Goal: Transaction & Acquisition: Download file/media

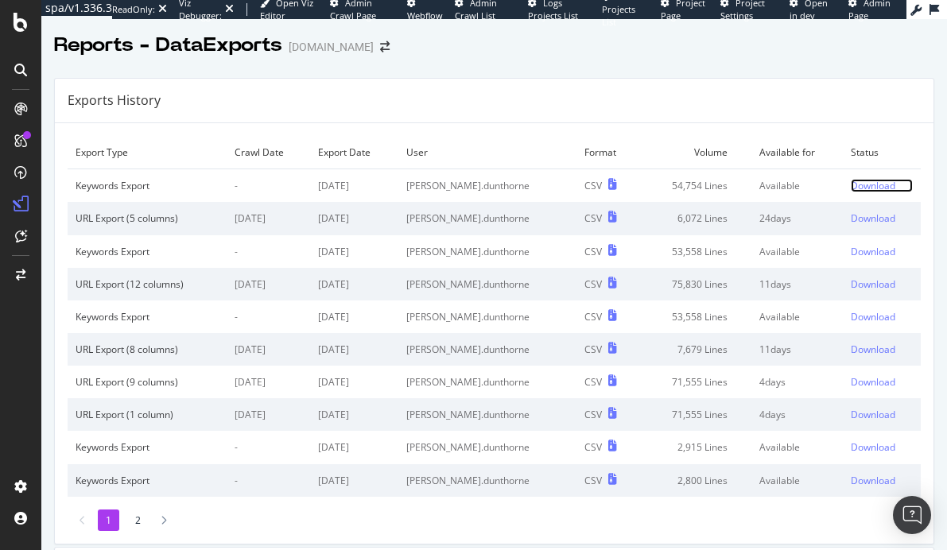
click at [851, 185] on div "Download" at bounding box center [873, 186] width 45 height 14
click at [851, 182] on div "Download" at bounding box center [873, 186] width 45 height 14
